Goal: Subscribe to service/newsletter

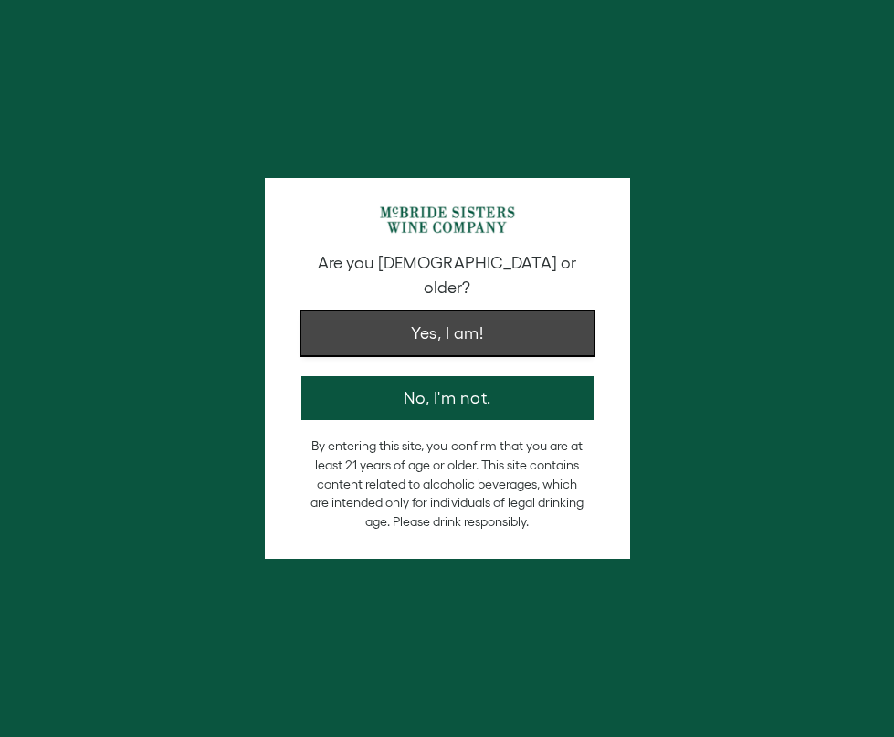
click at [410, 322] on button "Yes, I am!" at bounding box center [447, 333] width 292 height 44
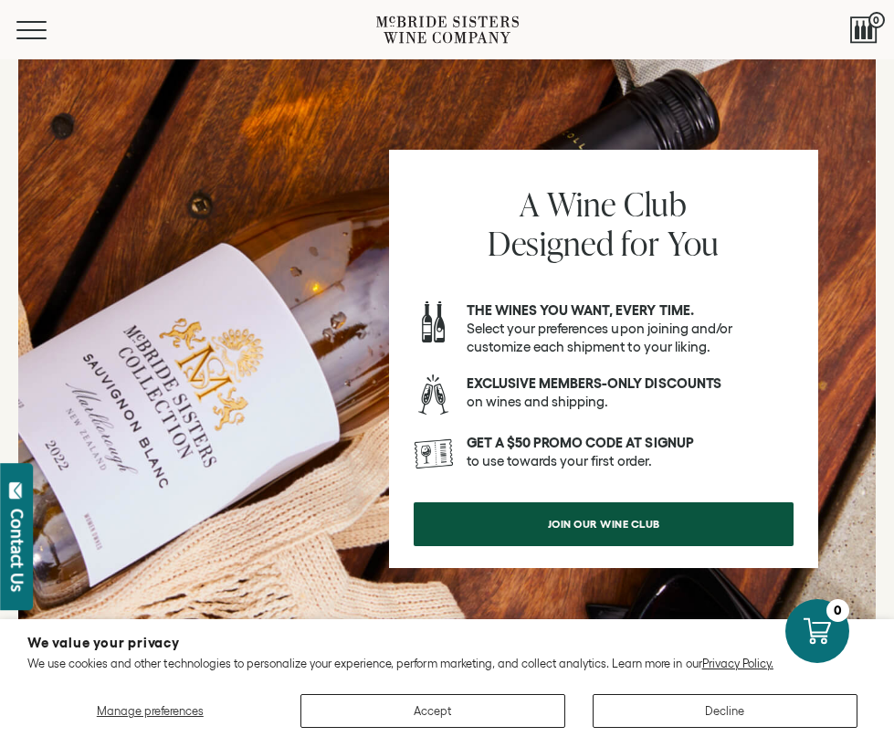
scroll to position [2059, 0]
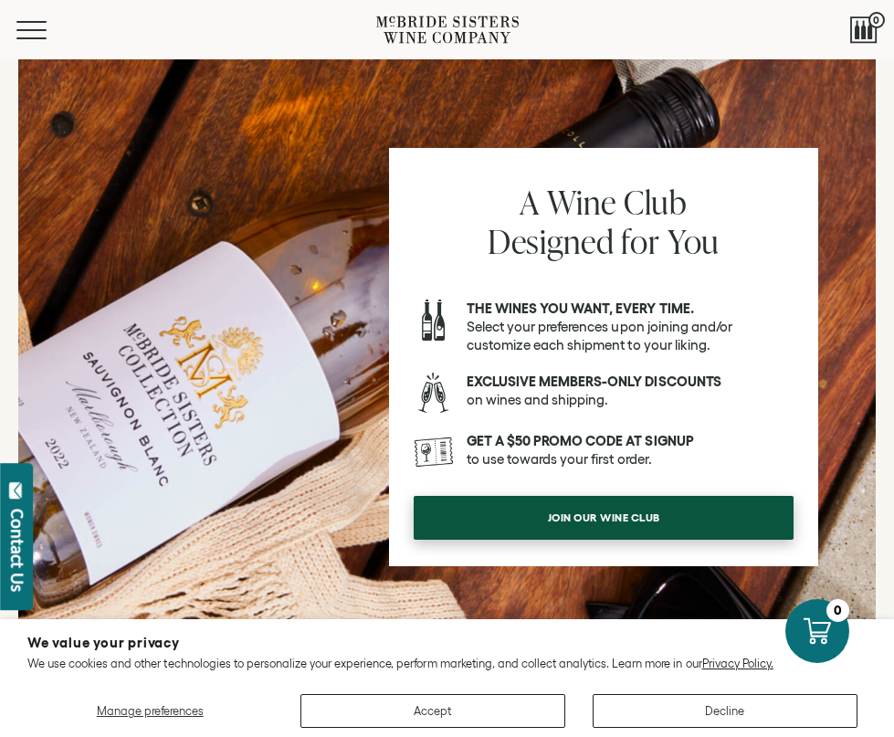
click at [575, 515] on span "join our wine club" at bounding box center [604, 517] width 156 height 36
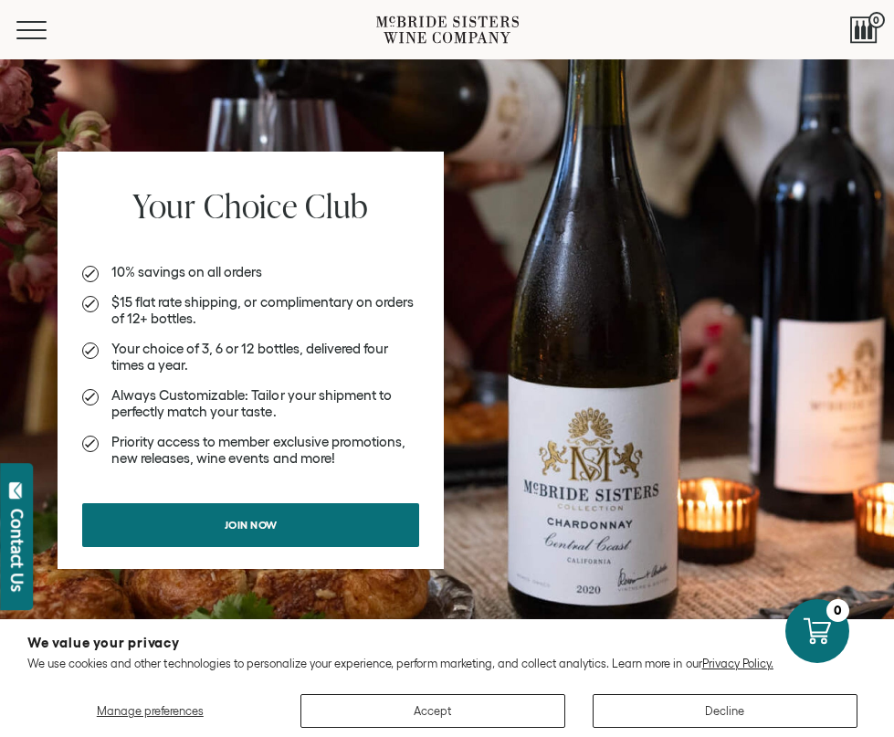
scroll to position [1761, 0]
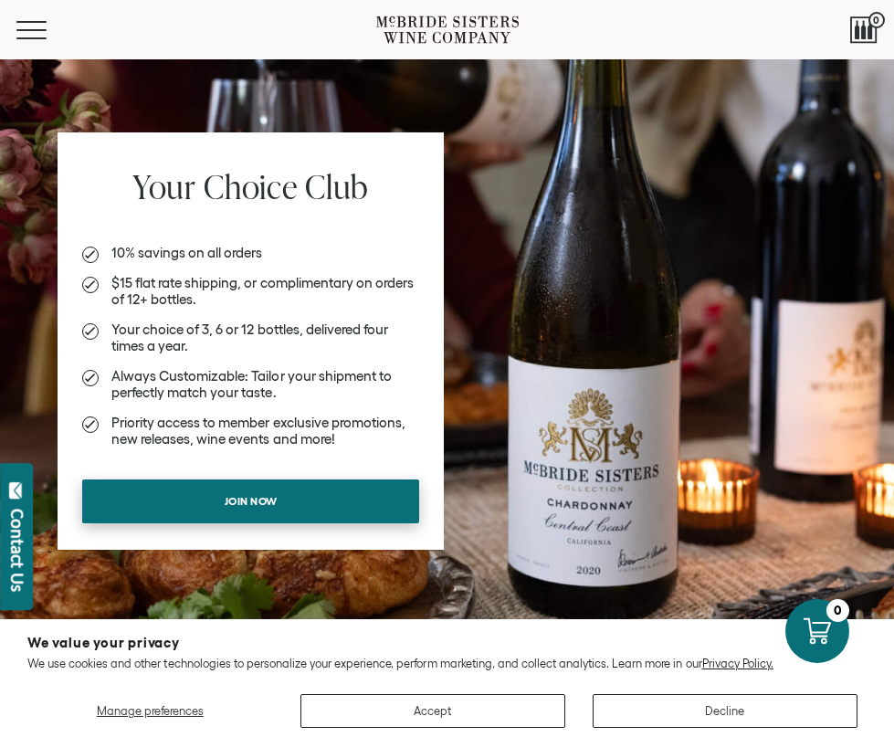
click at [302, 498] on link "Join now" at bounding box center [250, 501] width 337 height 44
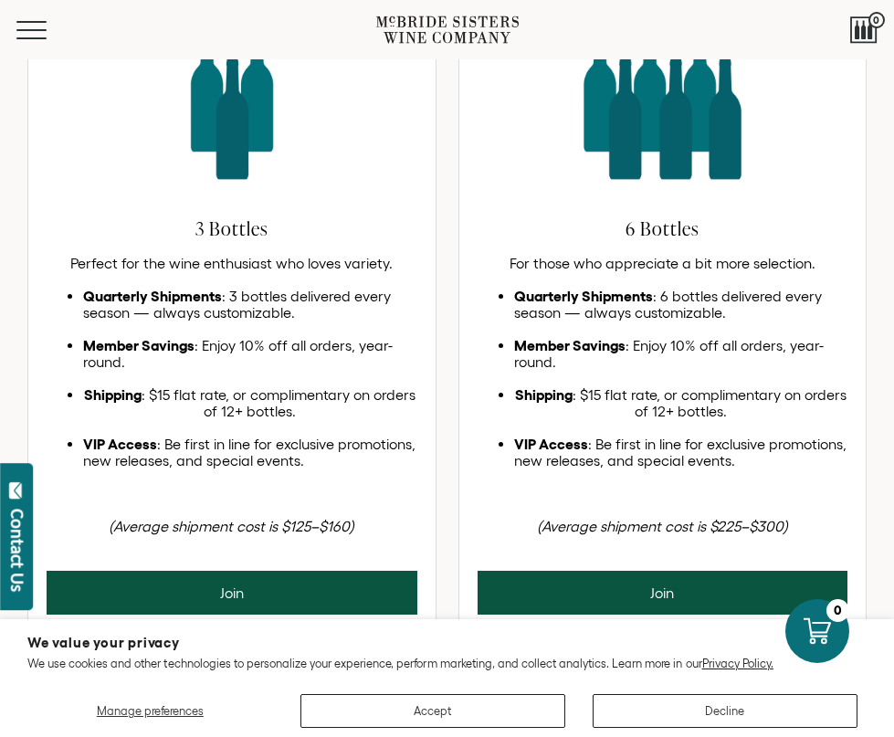
scroll to position [1228, 0]
